Goal: Task Accomplishment & Management: Use online tool/utility

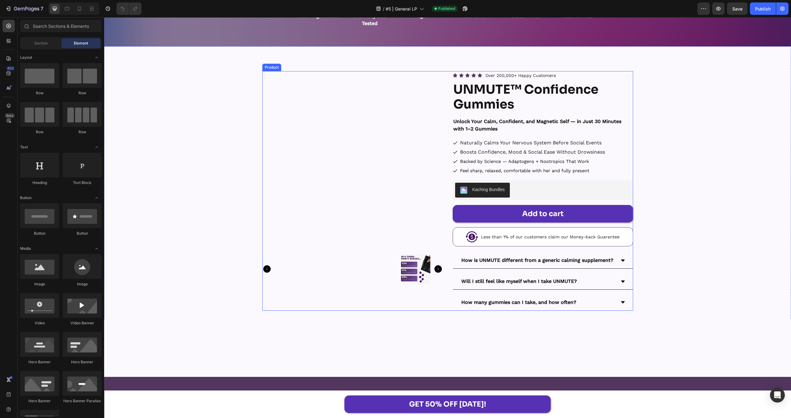
scroll to position [8733, 0]
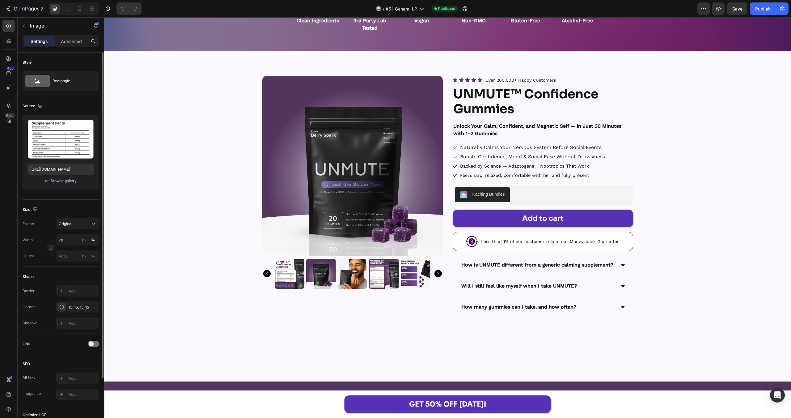
click at [61, 181] on div "Browse gallery" at bounding box center [63, 181] width 26 height 6
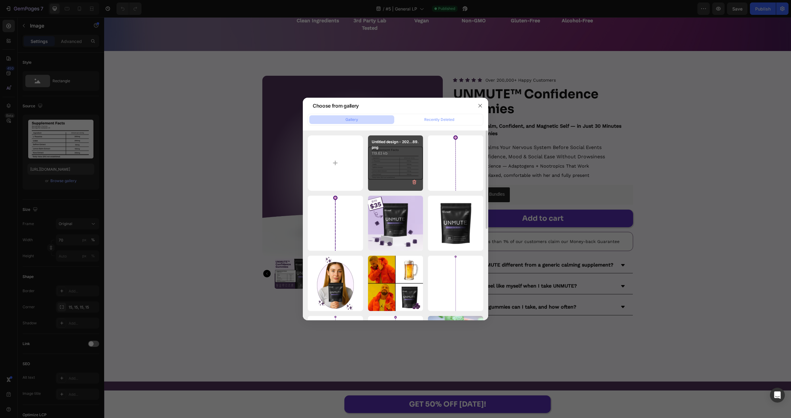
click at [389, 165] on div "Untitled design - 202...89.png 119.63 kb" at bounding box center [395, 162] width 55 height 55
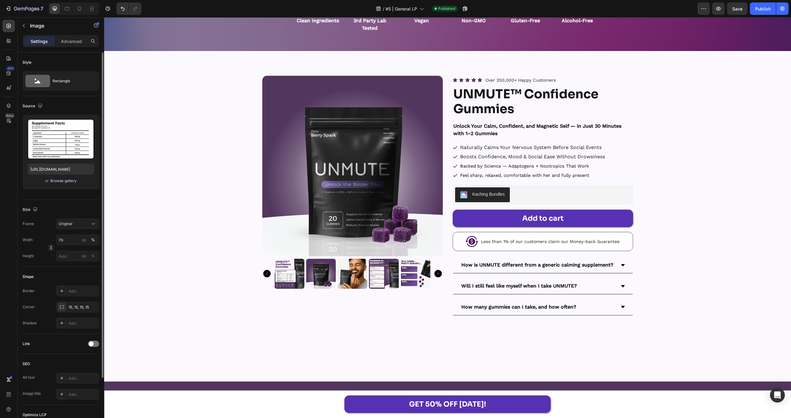
click at [62, 181] on div "Browse gallery" at bounding box center [63, 181] width 26 height 6
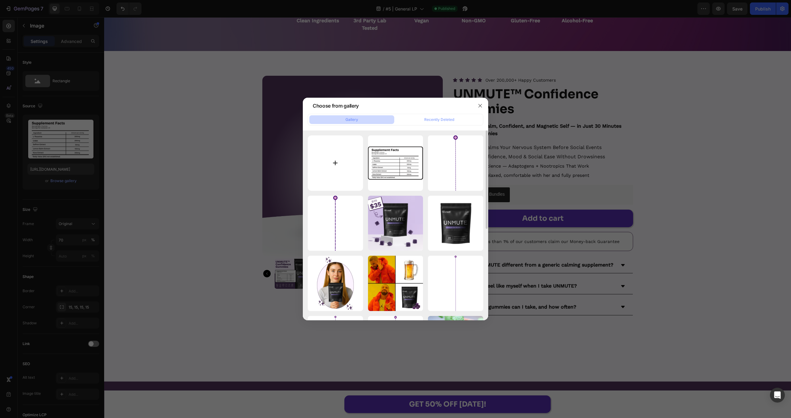
click at [353, 155] on input "file" at bounding box center [335, 162] width 55 height 55
type input "C:\fakepath\300mg.png"
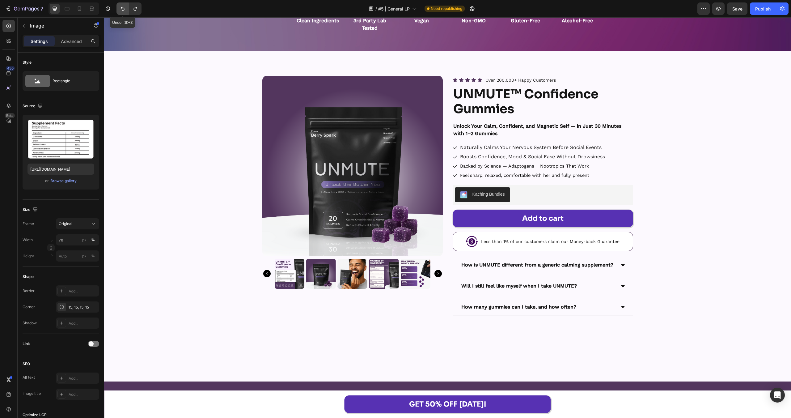
click at [125, 9] on icon "Undo/Redo" at bounding box center [123, 9] width 6 height 6
click at [132, 9] on icon "Undo/Redo" at bounding box center [135, 9] width 6 height 6
click at [79, 8] on icon at bounding box center [79, 9] width 6 height 6
type input "[URL][DOMAIN_NAME]"
type input "100"
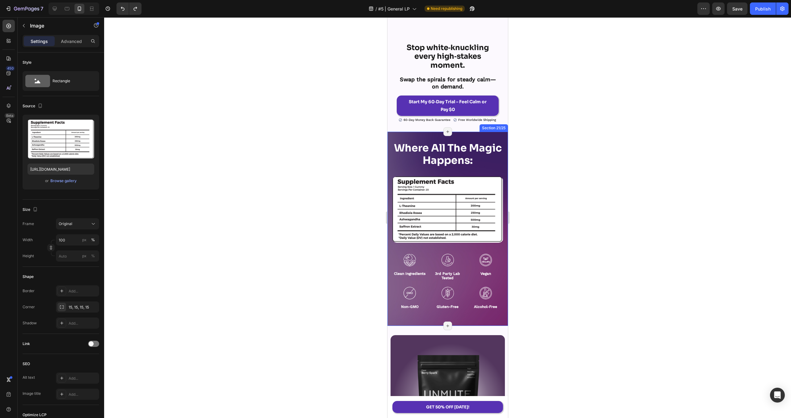
scroll to position [8640, 0]
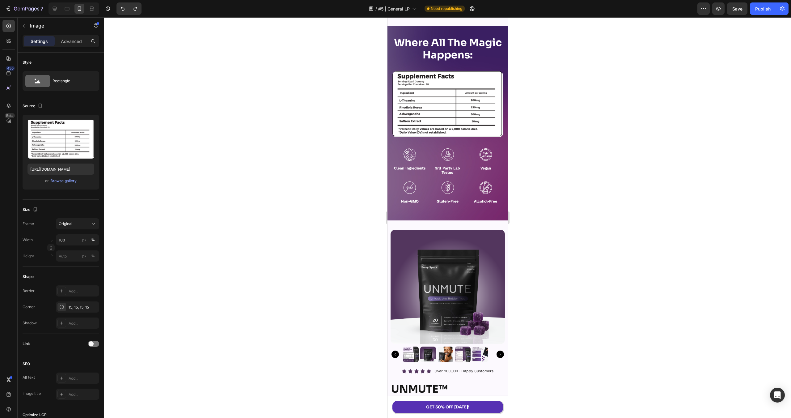
click at [459, 137] on img at bounding box center [447, 104] width 111 height 66
click at [446, 137] on img at bounding box center [447, 104] width 111 height 66
click at [485, 161] on img at bounding box center [485, 154] width 12 height 12
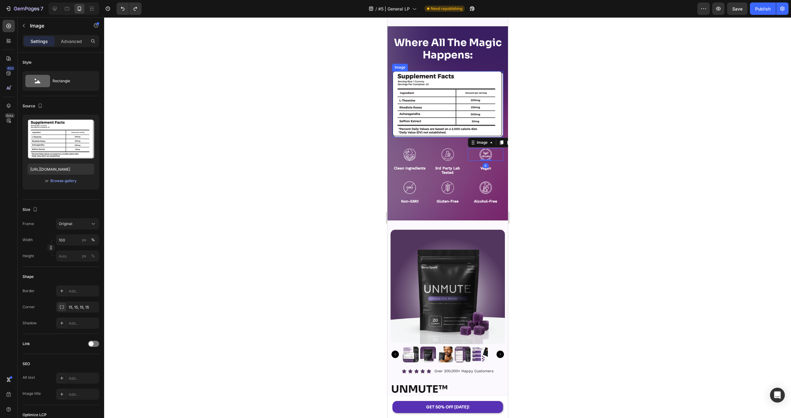
click at [442, 137] on img at bounding box center [447, 104] width 111 height 66
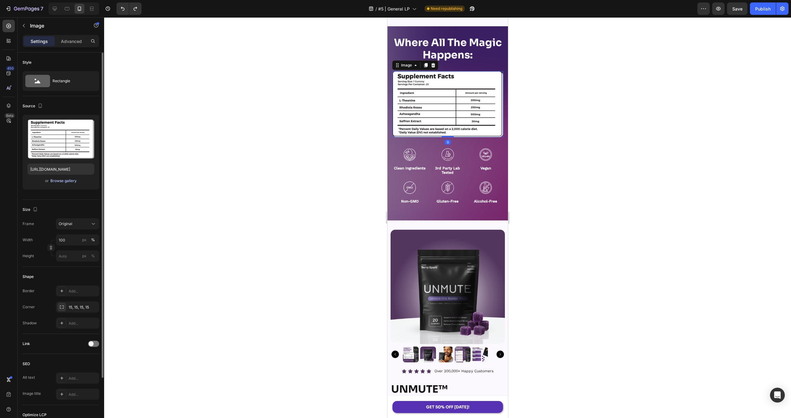
click at [64, 181] on div "Browse gallery" at bounding box center [63, 181] width 26 height 6
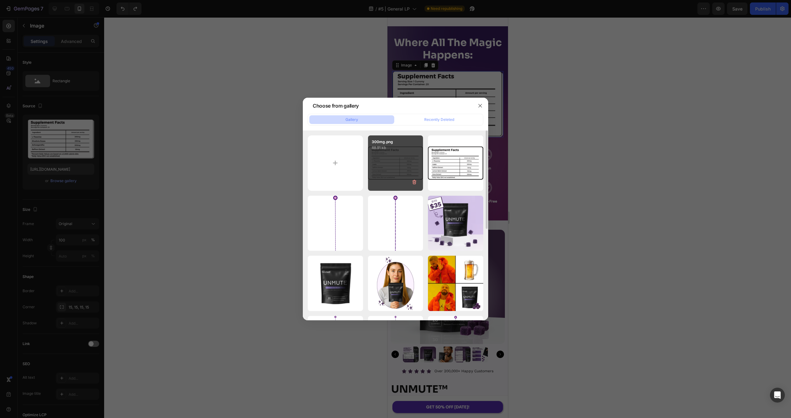
click at [373, 171] on div "300mg.png 88.91 kb" at bounding box center [395, 162] width 55 height 55
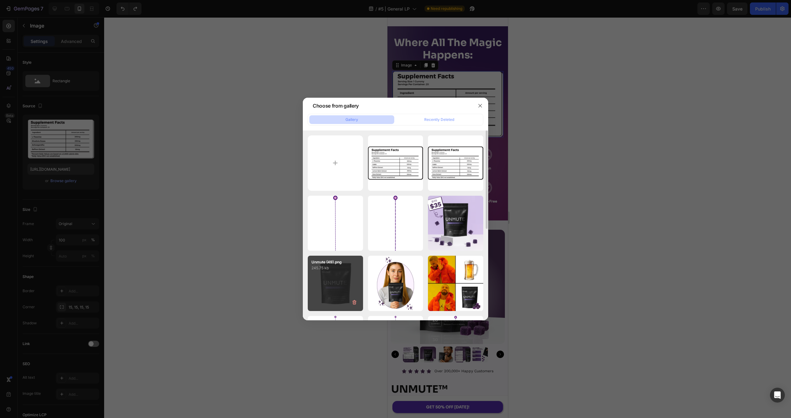
type input "[URL][DOMAIN_NAME]"
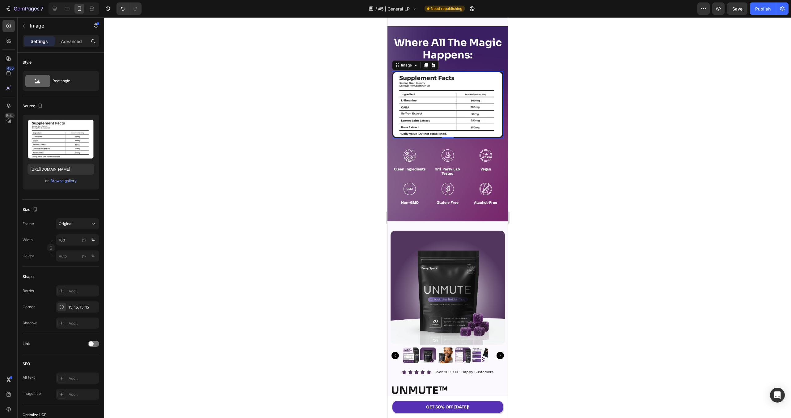
drag, startPoint x: 768, startPoint y: 13, endPoint x: 687, endPoint y: 137, distance: 147.6
click at [767, 16] on div "7 Version history / #5 | General LP Need republishing Preview Save Publish" at bounding box center [395, 9] width 791 height 18
click at [760, 10] on div "Publish" at bounding box center [762, 9] width 15 height 6
